Goal: Information Seeking & Learning: Learn about a topic

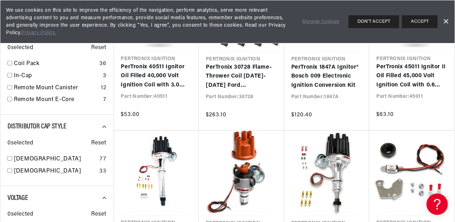
scroll to position [531, 0]
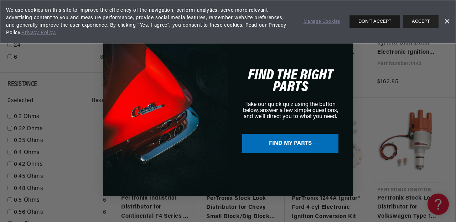
click at [380, 19] on button "DON'T ACCEPT" at bounding box center [375, 21] width 51 height 13
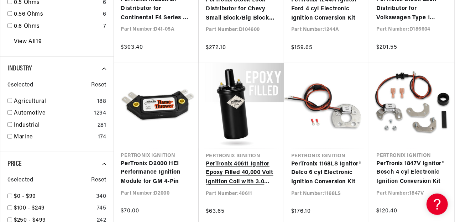
scroll to position [0, 216]
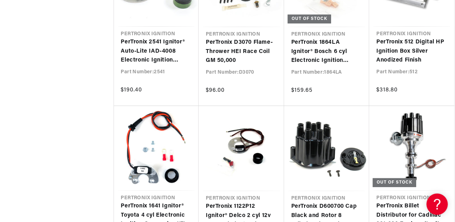
scroll to position [6864, 0]
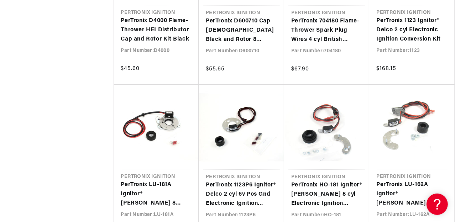
scroll to position [8183, 0]
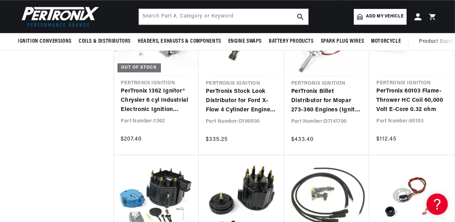
drag, startPoint x: 292, startPoint y: 186, endPoint x: 293, endPoint y: 182, distance: 4.3
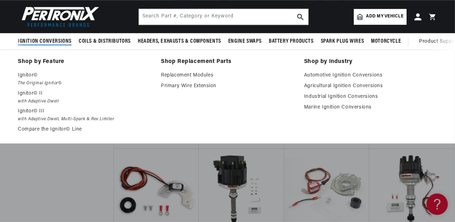
scroll to position [3168, 0]
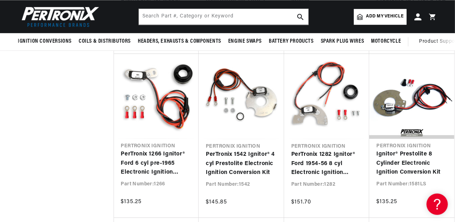
click at [52, 19] on img at bounding box center [59, 16] width 82 height 25
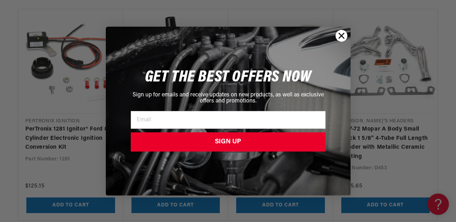
click at [344, 36] on circle "Close dialog" at bounding box center [341, 36] width 12 height 12
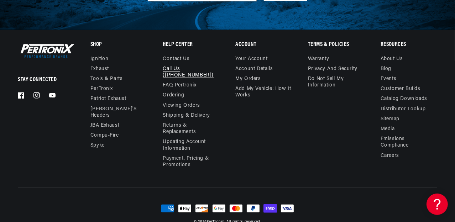
click at [173, 74] on link "Call Us ([PHONE_NUMBER])" at bounding box center [188, 72] width 51 height 16
click at [177, 57] on link "Contact us" at bounding box center [176, 60] width 27 height 8
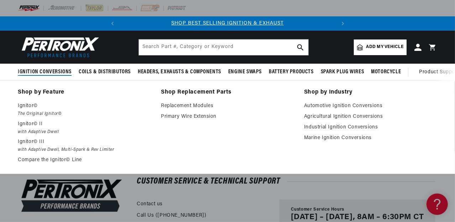
click at [53, 71] on span "Ignition Conversions" at bounding box center [45, 71] width 54 height 7
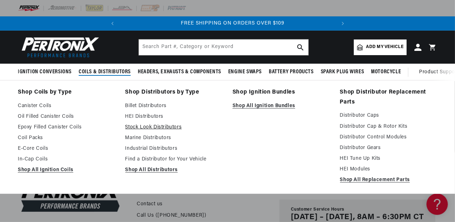
scroll to position [0, 216]
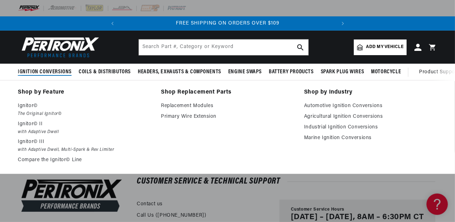
click at [57, 72] on span "Ignition Conversions" at bounding box center [45, 71] width 54 height 7
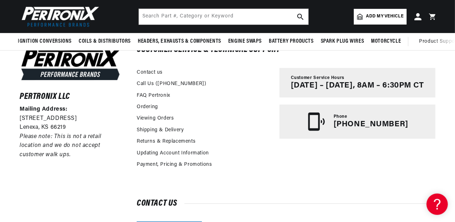
scroll to position [0, 0]
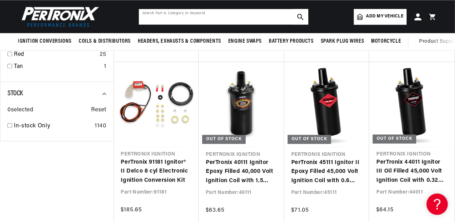
scroll to position [0, 216]
click at [163, 20] on input "text" at bounding box center [224, 17] width 170 height 16
type input "12171B"
click at [298, 15] on use "search button" at bounding box center [301, 17] width 6 height 6
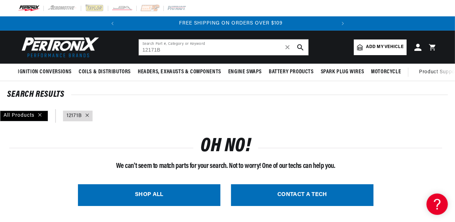
scroll to position [0, 216]
drag, startPoint x: 160, startPoint y: 49, endPoint x: 107, endPoint y: 40, distance: 53.4
click at [107, 40] on header "BETTER SEARCH RESULTS Add your vehicle's year, make, and model to find parts be…" at bounding box center [227, 47] width 455 height 33
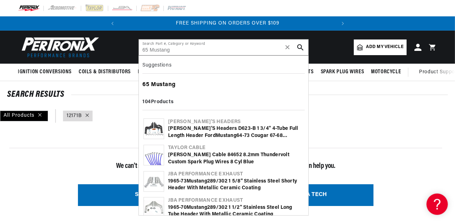
click at [155, 82] on b "Mustang" at bounding box center [163, 85] width 25 height 6
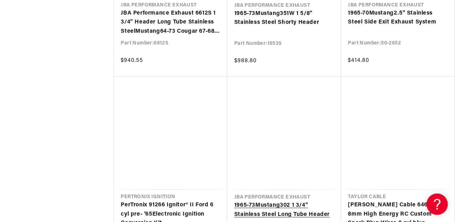
scroll to position [0, 46]
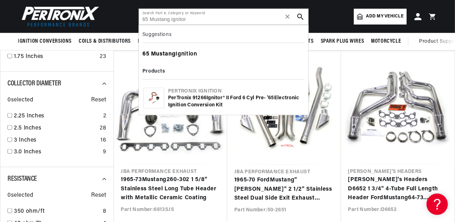
click at [165, 51] on b "Mustang" at bounding box center [163, 54] width 25 height 6
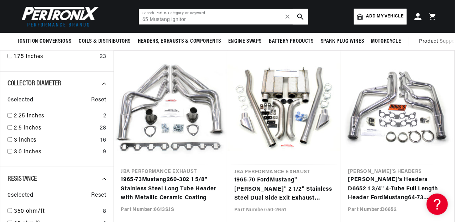
type input "65 Mustang Ignition"
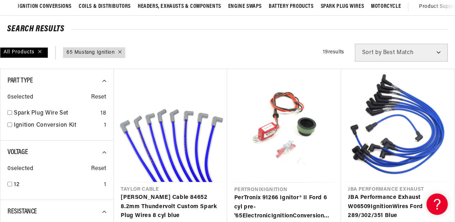
scroll to position [0, 216]
click at [49, 125] on link "Ignition Conversion Kit" at bounding box center [57, 125] width 87 height 9
checkbox input "true"
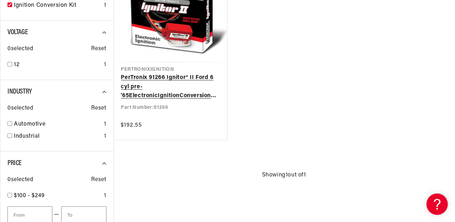
scroll to position [198, 0]
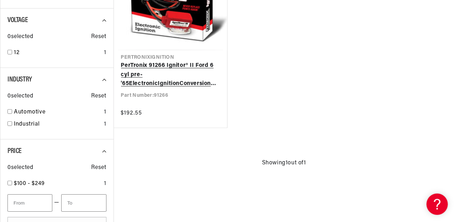
click at [147, 74] on link "PerTronix 91266 Ignitor® II Ford 6 cyl pre- ' 65 Electronic Ignition Conversion…" at bounding box center [170, 74] width 99 height 27
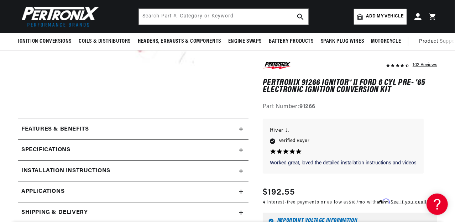
scroll to position [0, 216]
click at [238, 151] on div "Specifications" at bounding box center [128, 150] width 221 height 9
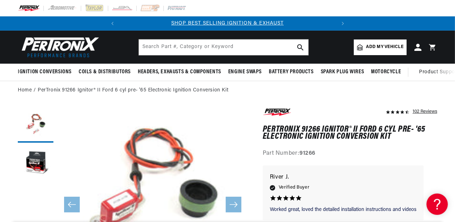
scroll to position [0, 0]
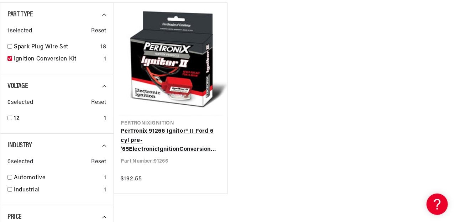
click at [166, 127] on link "PerTronix 91266 Ignitor® II Ford 6 cyl pre- ' 65 Electronic Ignition Conversion…" at bounding box center [170, 140] width 99 height 27
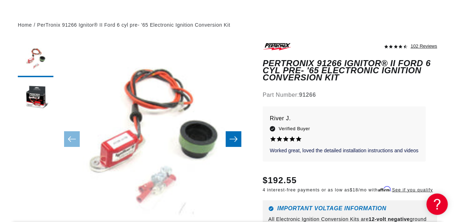
scroll to position [132, 0]
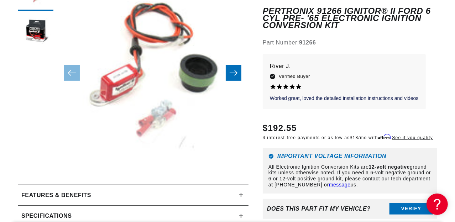
click at [232, 71] on icon "Slide right" at bounding box center [234, 72] width 9 height 7
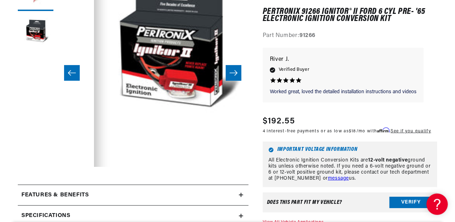
scroll to position [0, 191]
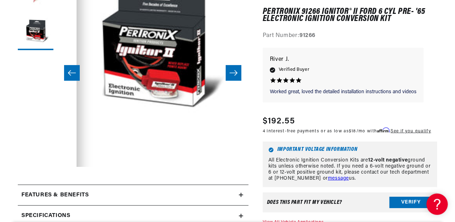
click at [232, 71] on icon "Slide right" at bounding box center [234, 72] width 9 height 7
click at [67, 73] on button "Slide left" at bounding box center [72, 73] width 16 height 16
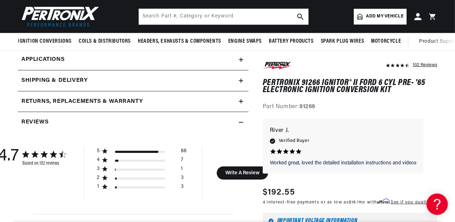
scroll to position [264, 0]
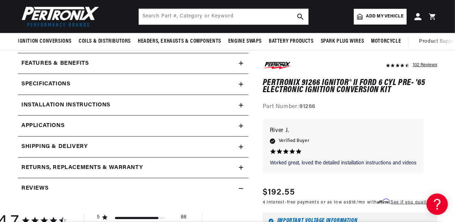
click at [241, 65] on icon at bounding box center [241, 63] width 0 height 4
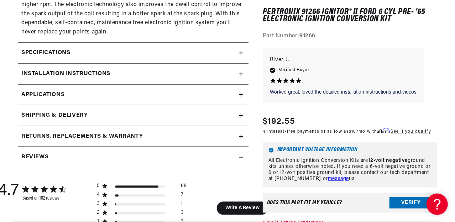
scroll to position [0, 0]
click at [239, 136] on icon at bounding box center [241, 137] width 4 height 4
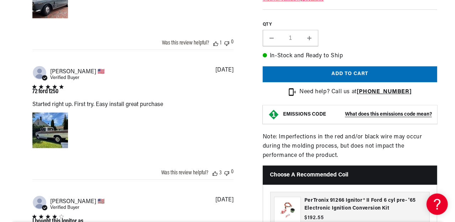
scroll to position [0, 216]
click at [379, 92] on strong "909-599-5955" at bounding box center [384, 92] width 55 height 6
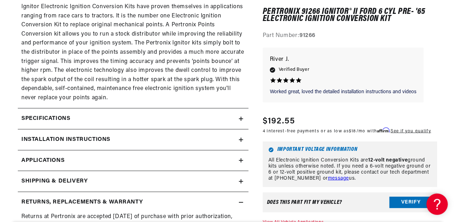
scroll to position [0, 0]
click at [238, 161] on link "Applications" at bounding box center [133, 161] width 231 height 21
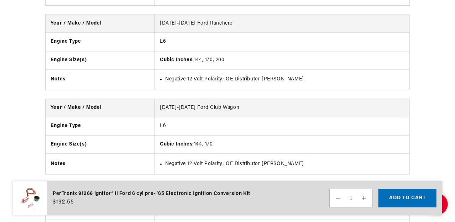
scroll to position [0, 2]
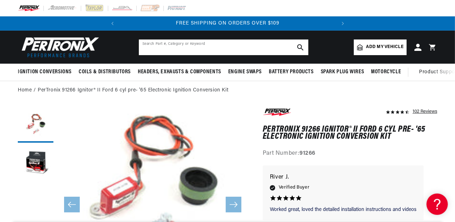
click at [156, 50] on input "text" at bounding box center [224, 48] width 170 height 16
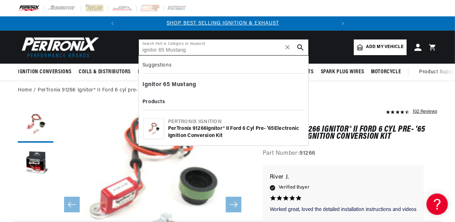
scroll to position [0, 0]
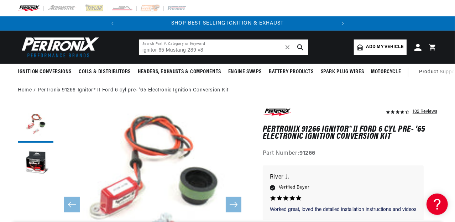
type input "ignitor 65 Mustang 289 v8"
click at [299, 47] on icon "search button" at bounding box center [301, 47] width 6 height 6
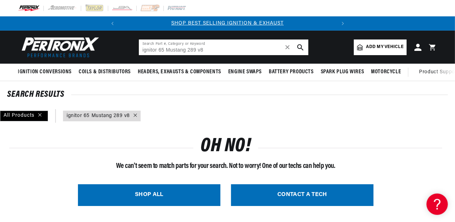
click at [204, 51] on input "ignitor 65 Mustang 289 v8" at bounding box center [224, 48] width 170 height 16
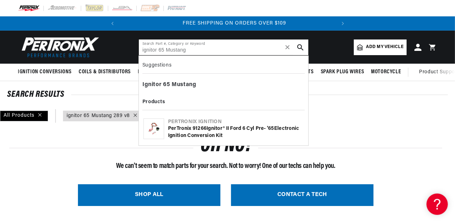
scroll to position [0, 216]
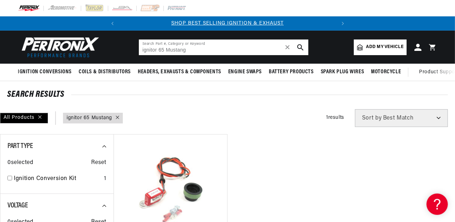
type input "ignitor 65 Mustang 289 v8"
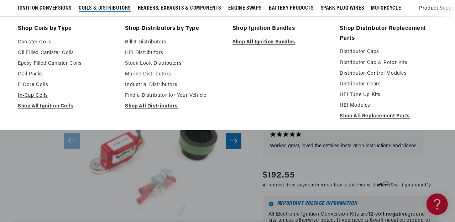
scroll to position [66, 0]
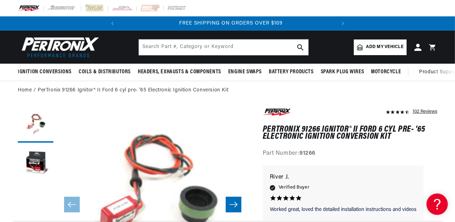
scroll to position [0, 216]
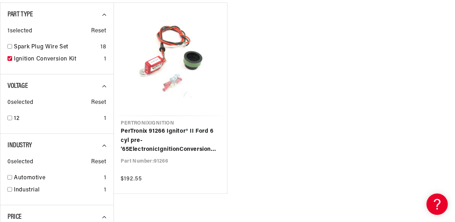
scroll to position [72, 0]
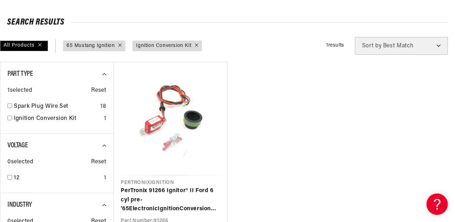
checkbox input "false"
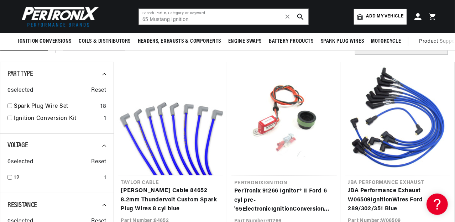
scroll to position [66, 0]
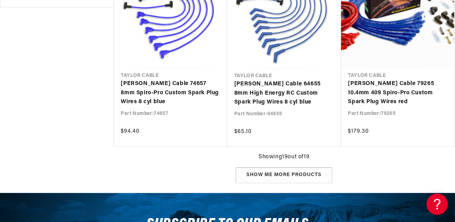
scroll to position [764, 0]
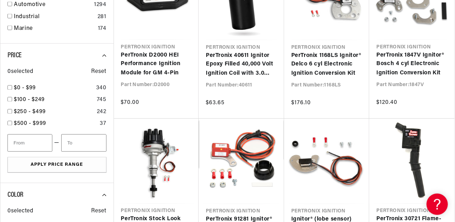
scroll to position [967, 0]
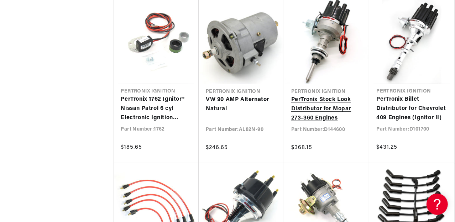
scroll to position [8395, 0]
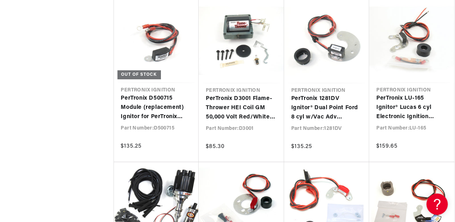
scroll to position [0, 216]
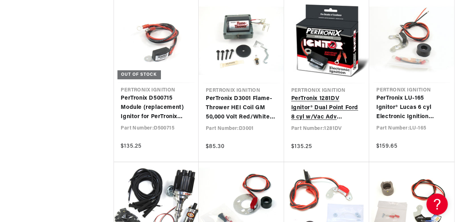
click at [325, 94] on link "PerTronix 1281DV Ignitor® Dual Point Ford 8 cyl w/Vac Adv Electronic Ignition C…" at bounding box center [327, 107] width 71 height 27
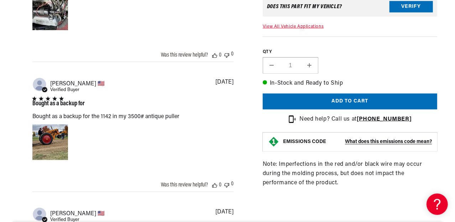
click at [381, 119] on strong "909-599-5955" at bounding box center [384, 120] width 55 height 6
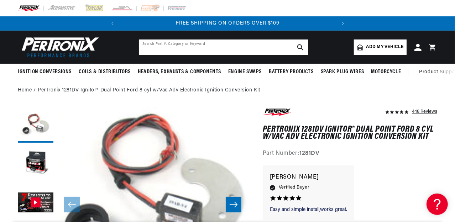
click at [227, 47] on input "text" at bounding box center [224, 48] width 170 height 16
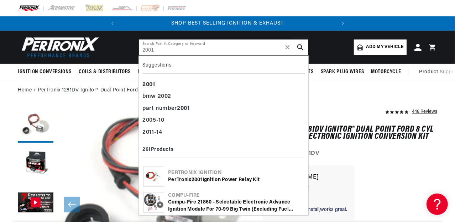
type input "2001"
click at [299, 46] on icon "search button" at bounding box center [301, 47] width 6 height 6
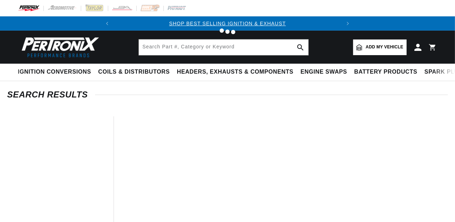
type input "2001"
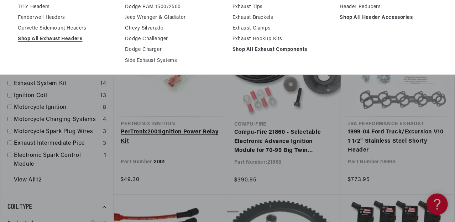
scroll to position [132, 0]
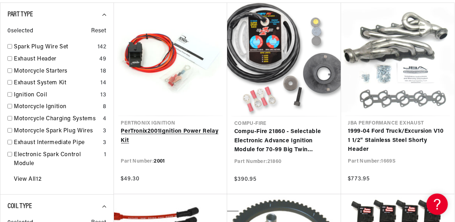
click at [157, 127] on link "PerTronix 2001 Ignition Power Relay Kit" at bounding box center [170, 136] width 99 height 18
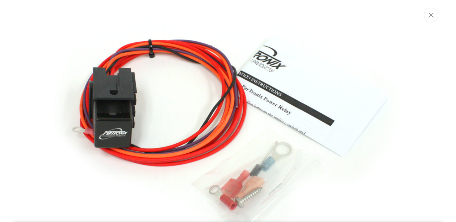
scroll to position [84, 0]
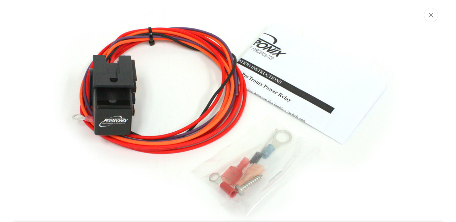
click at [431, 16] on icon "Close" at bounding box center [431, 14] width 5 height 5
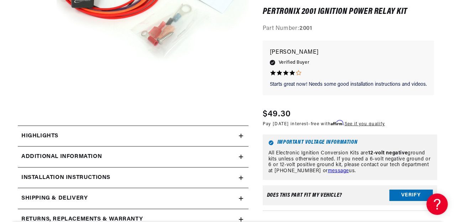
scroll to position [198, 0]
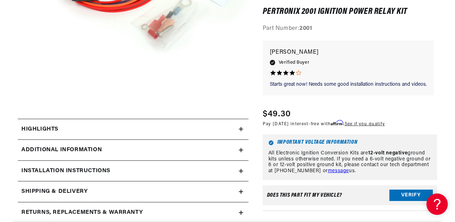
click at [239, 129] on icon at bounding box center [241, 129] width 4 height 4
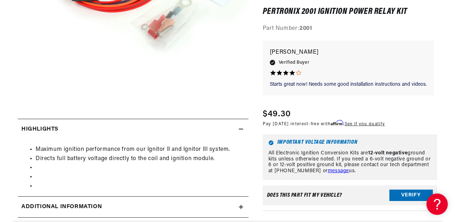
scroll to position [0, 0]
click at [238, 129] on div "Highlights" at bounding box center [128, 129] width 221 height 9
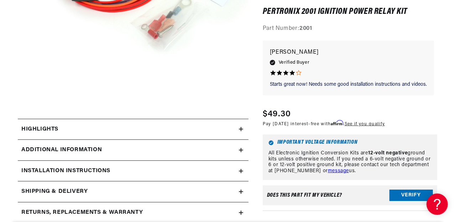
scroll to position [0, 216]
click at [241, 149] on icon at bounding box center [241, 150] width 0 height 4
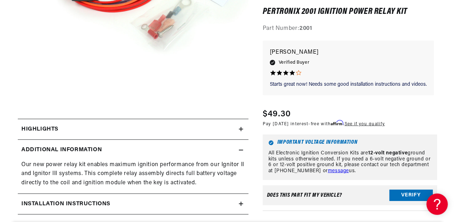
click at [241, 149] on icon at bounding box center [241, 150] width 4 height 4
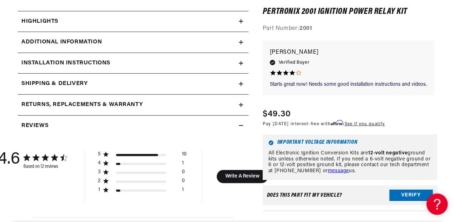
scroll to position [330, 0]
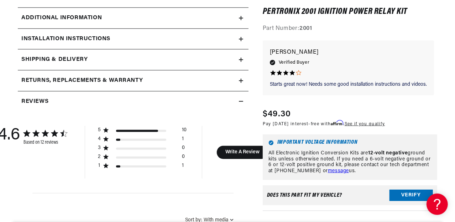
click at [241, 102] on icon at bounding box center [241, 102] width 4 height 0
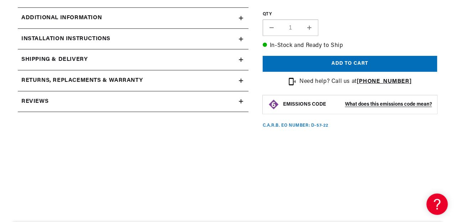
click at [241, 102] on icon at bounding box center [241, 102] width 4 height 0
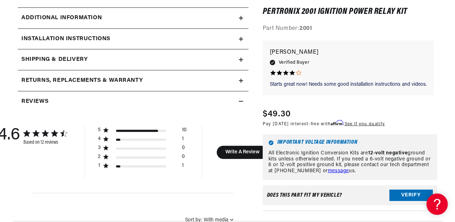
click at [241, 102] on icon at bounding box center [241, 102] width 4 height 0
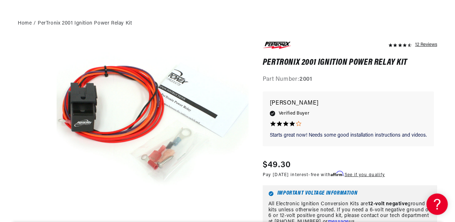
scroll to position [198, 0]
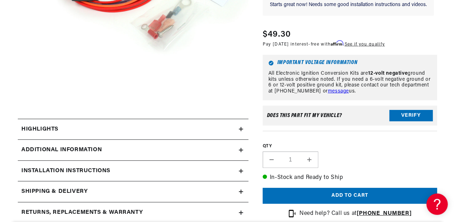
click at [241, 172] on icon at bounding box center [241, 171] width 0 height 4
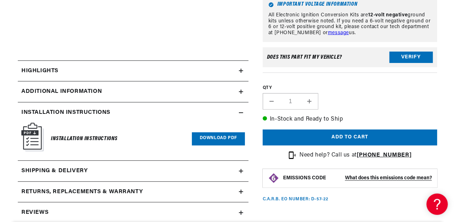
scroll to position [264, 0]
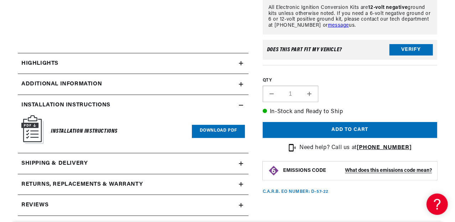
click at [66, 128] on h6 "Installation Instructions" at bounding box center [84, 132] width 67 height 10
click at [243, 107] on icon at bounding box center [241, 105] width 4 height 4
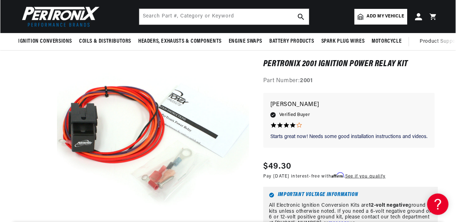
scroll to position [0, 216]
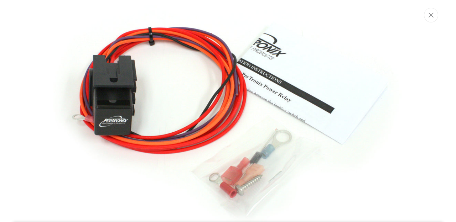
scroll to position [0, 15]
click at [314, 126] on img "Media gallery" at bounding box center [228, 112] width 378 height 378
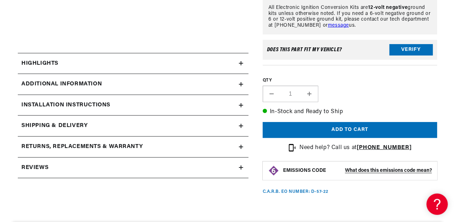
scroll to position [0, 216]
click at [240, 63] on icon at bounding box center [241, 63] width 4 height 4
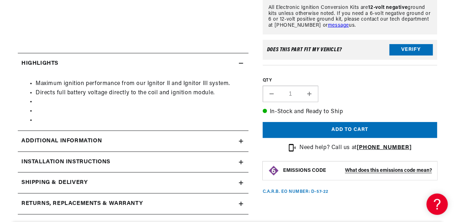
click at [240, 63] on icon at bounding box center [241, 63] width 4 height 4
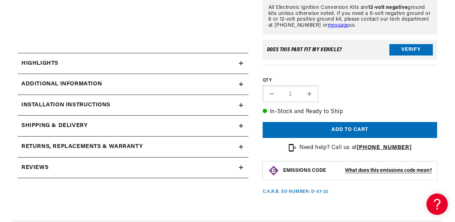
click at [244, 81] on summary "Additional Information" at bounding box center [133, 84] width 231 height 21
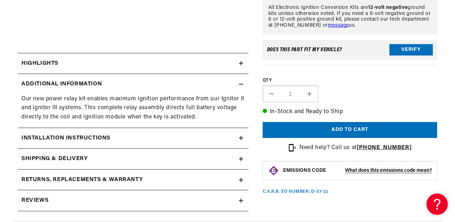
click at [242, 81] on summary "Additional Information" at bounding box center [133, 84] width 231 height 21
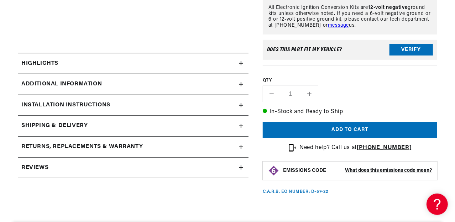
scroll to position [0, 0]
click at [240, 169] on icon at bounding box center [241, 168] width 4 height 4
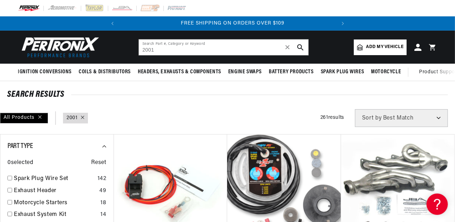
scroll to position [0, 216]
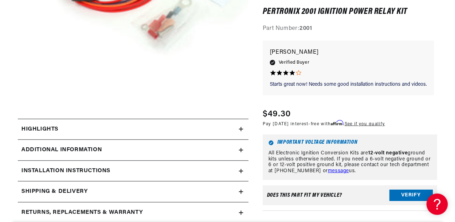
click at [240, 171] on icon at bounding box center [241, 171] width 4 height 0
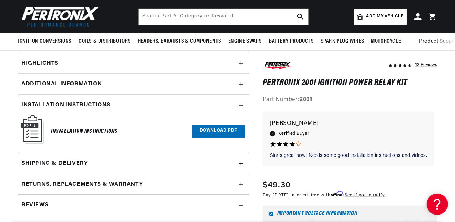
scroll to position [0, 216]
click at [63, 130] on h6 "Installation Instructions" at bounding box center [84, 132] width 67 height 10
